Goal: Navigation & Orientation: Find specific page/section

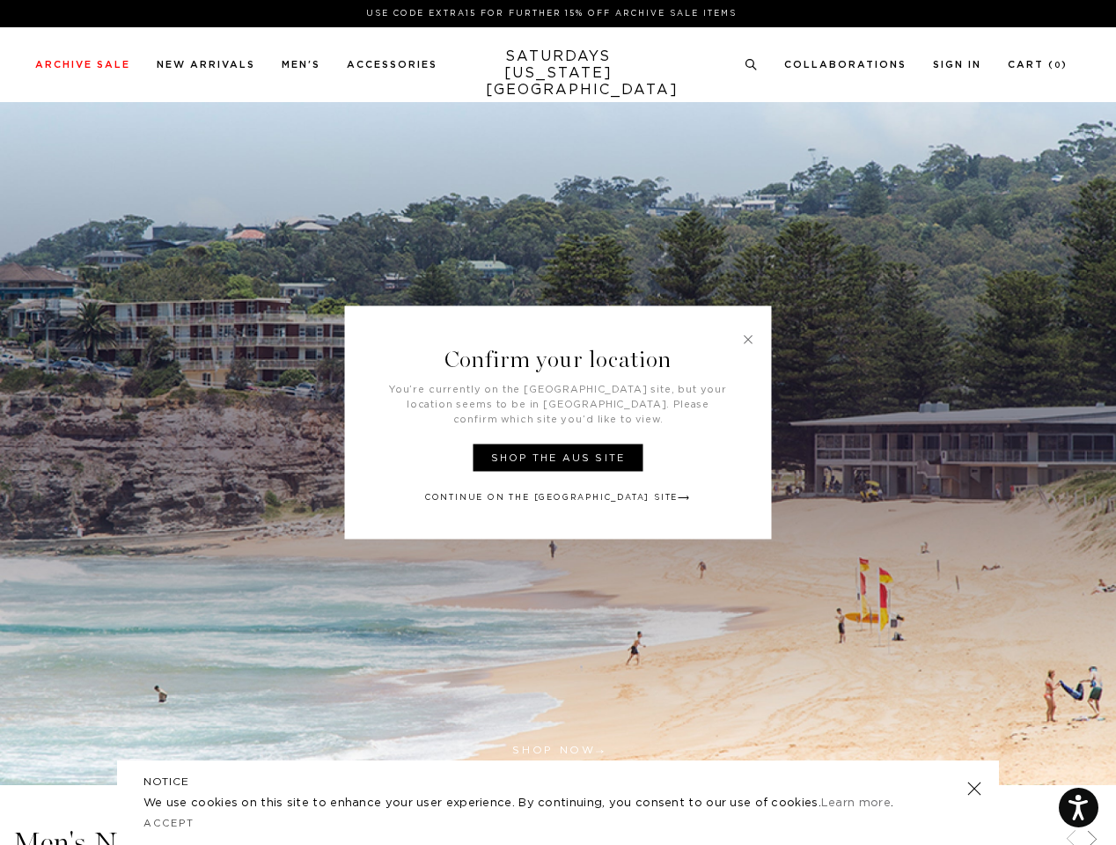
click at [558, 422] on div "Confirm your location You’re currently on the [GEOGRAPHIC_DATA] site, but your …" at bounding box center [558, 422] width 427 height 233
click at [748, 346] on link at bounding box center [748, 339] width 16 height 16
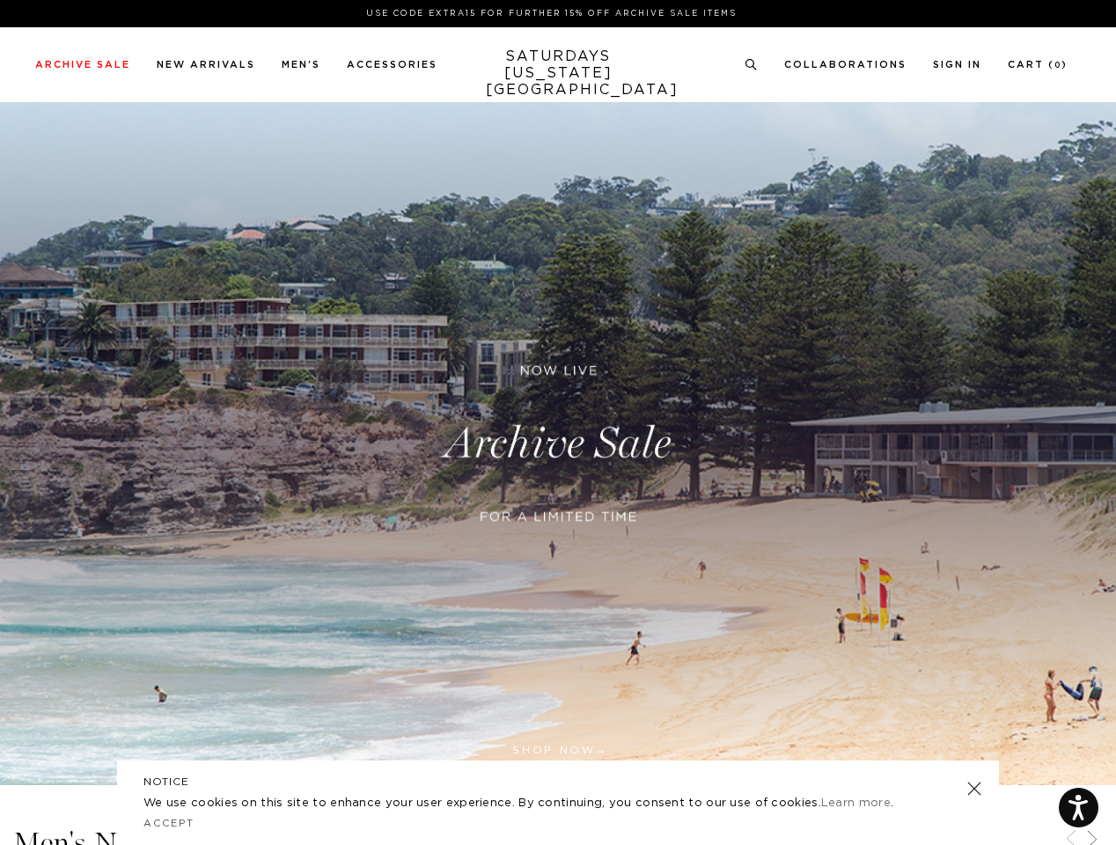
click at [558, 450] on link at bounding box center [558, 443] width 1116 height 683
click at [557, 489] on link at bounding box center [558, 443] width 1116 height 683
click at [752, 65] on icon at bounding box center [751, 64] width 13 height 11
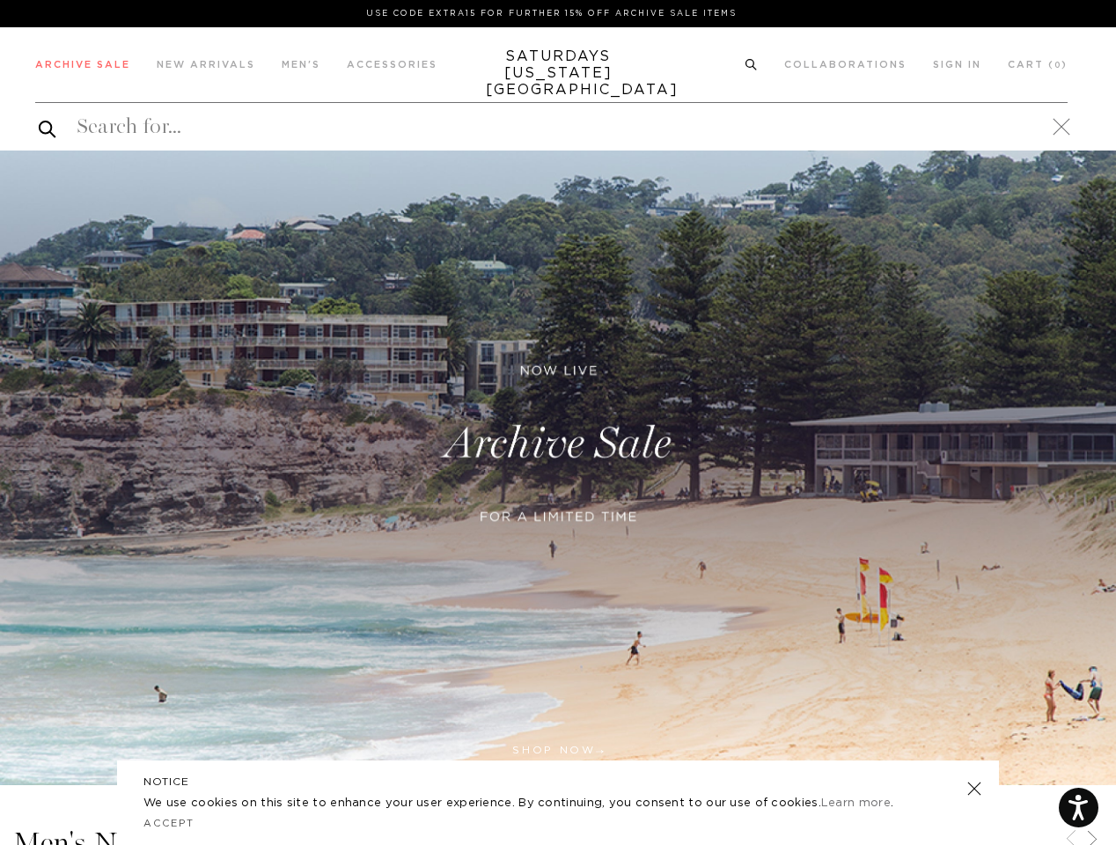
click at [1071, 836] on icon at bounding box center [1070, 838] width 21 height 21
click at [1092, 836] on icon at bounding box center [1092, 838] width 21 height 21
click at [974, 789] on link at bounding box center [974, 788] width 25 height 25
